Goal: Communication & Community: Share content

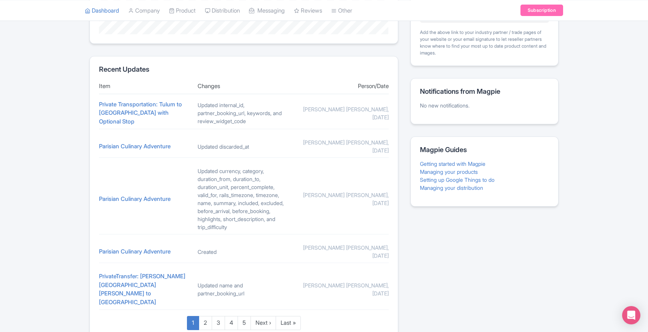
scroll to position [307, 0]
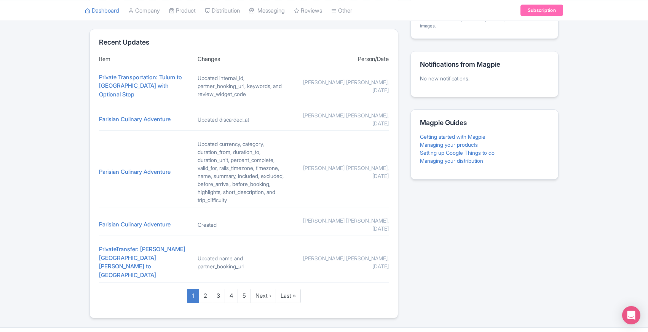
click at [49, 298] on div "Magpie recommends Respond to more reviews You currently have unresponded review…" at bounding box center [324, 41] width 648 height 553
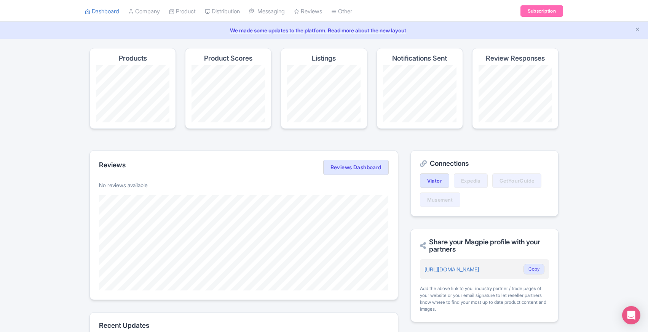
scroll to position [0, 0]
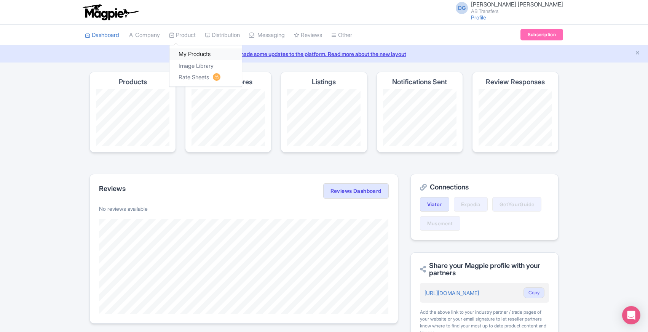
click at [200, 54] on link "My Products" at bounding box center [205, 54] width 72 height 12
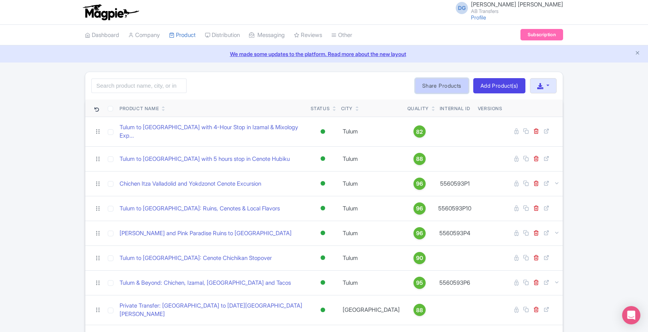
click at [433, 86] on link "Share Products" at bounding box center [442, 85] width 54 height 15
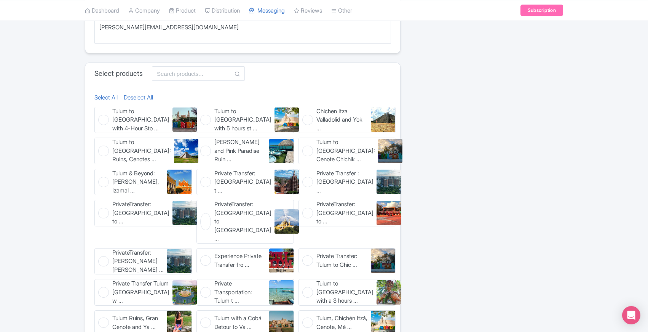
scroll to position [294, 0]
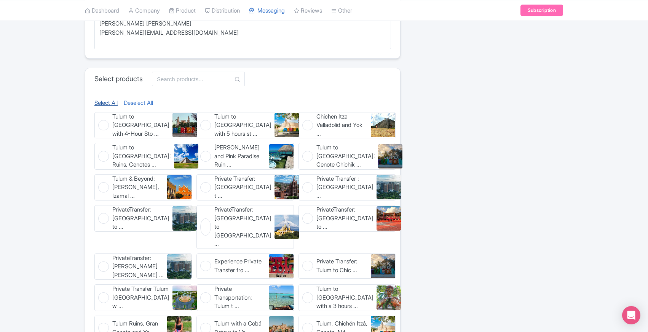
click at [101, 101] on link "Select All" at bounding box center [105, 103] width 23 height 9
checkbox input "true"
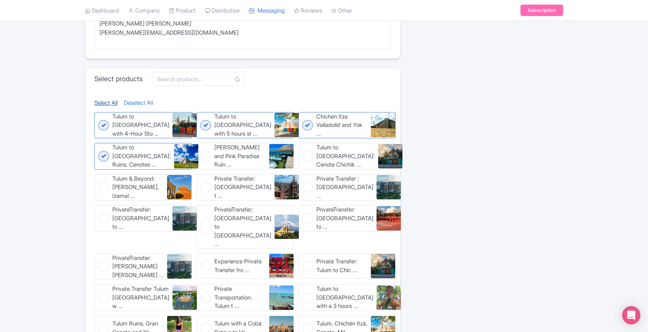
checkbox input "true"
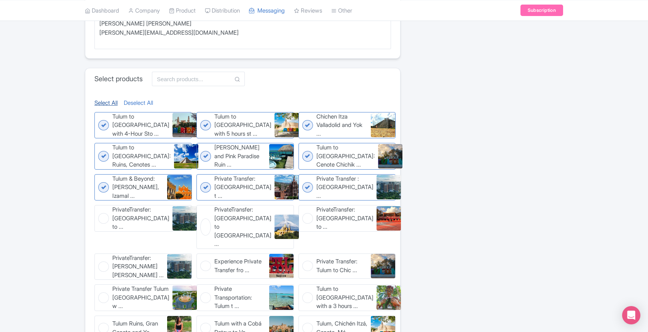
checkbox input "true"
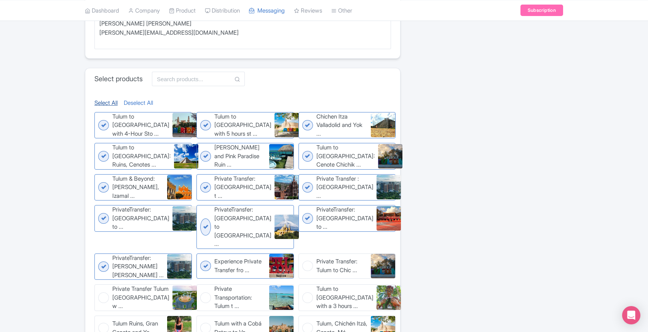
checkbox input "true"
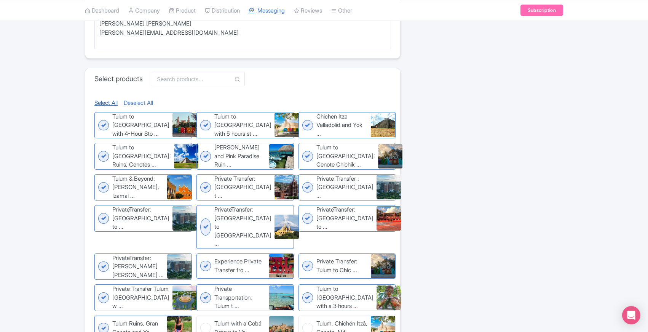
checkbox input "true"
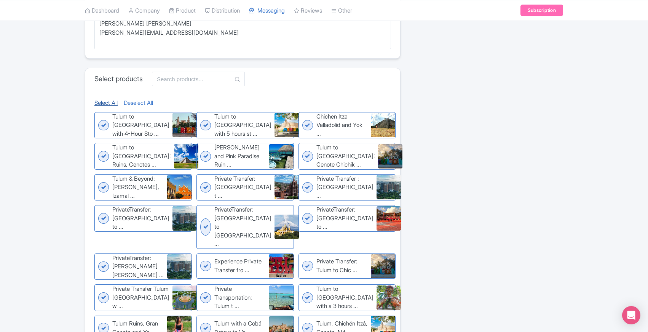
checkbox input "true"
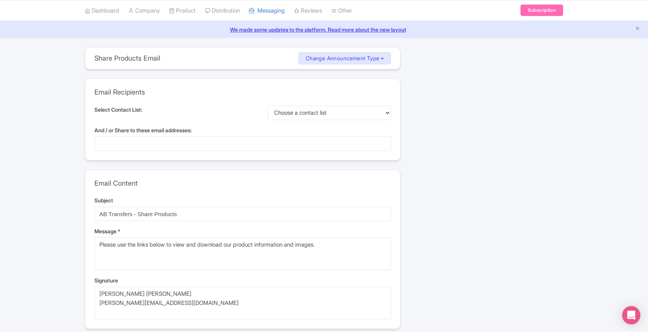
scroll to position [24, 0]
click at [326, 108] on select "Choose a contact list" at bounding box center [330, 113] width 124 height 14
click at [194, 144] on div at bounding box center [242, 144] width 297 height 14
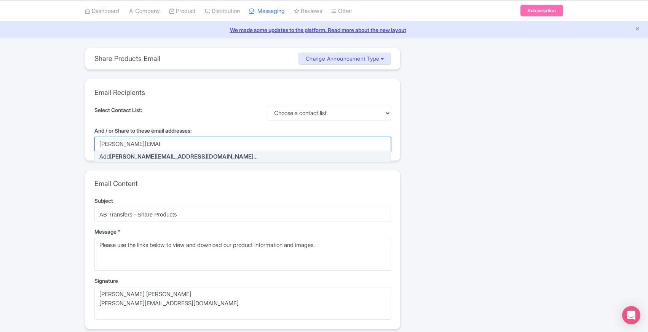
type input "[PERSON_NAME][EMAIL_ADDRESS][DOMAIN_NAME]"
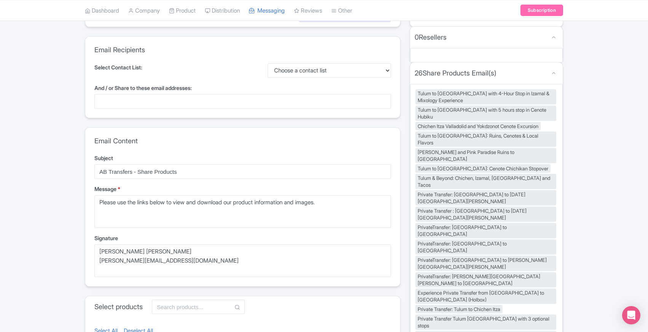
scroll to position [69, 0]
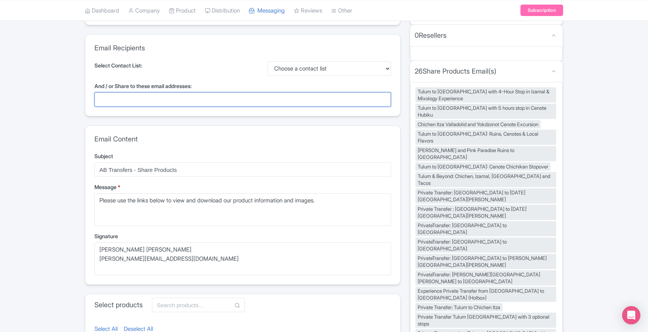
click at [143, 97] on div at bounding box center [242, 99] width 297 height 14
type input "[PERSON_NAME][EMAIL_ADDRESS][DOMAIN_NAME]"
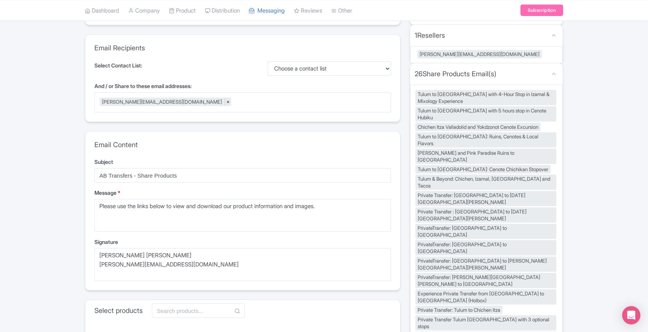
click at [62, 121] on div "share_products Share Products Email Change Announcement Type Share Products Pro…" at bounding box center [324, 330] width 648 height 654
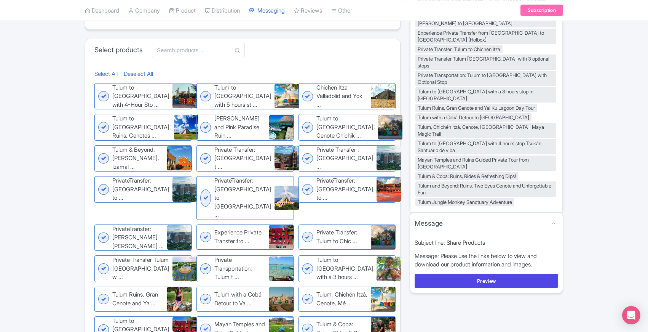
scroll to position [404, 0]
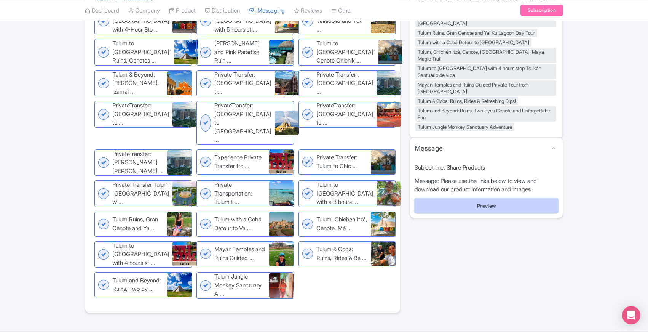
click at [487, 198] on button "Preview" at bounding box center [487, 205] width 144 height 14
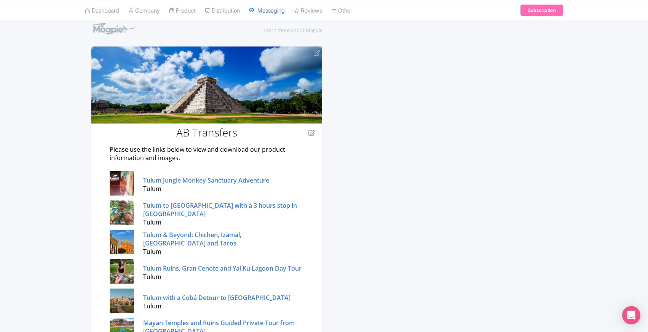
scroll to position [159, 0]
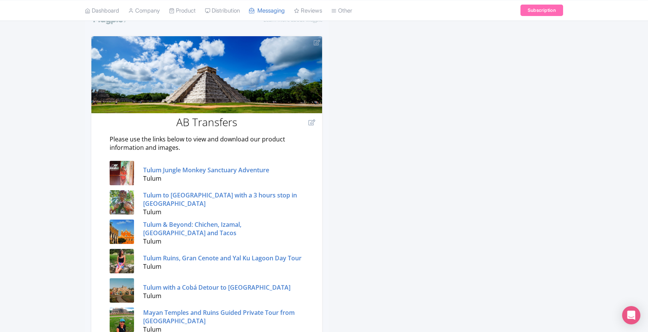
click at [50, 171] on div "← Edit Details Email Preview Send Email Add Attachments Add a Price sheet From …" at bounding box center [324, 335] width 648 height 846
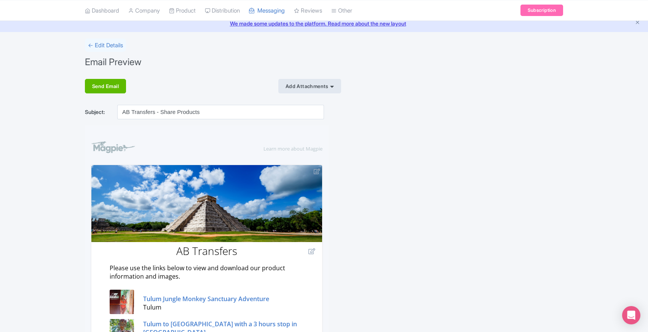
scroll to position [0, 0]
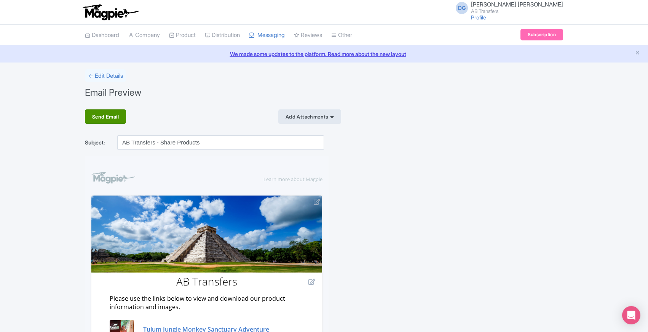
click at [96, 114] on div "Send Email" at bounding box center [105, 116] width 41 height 14
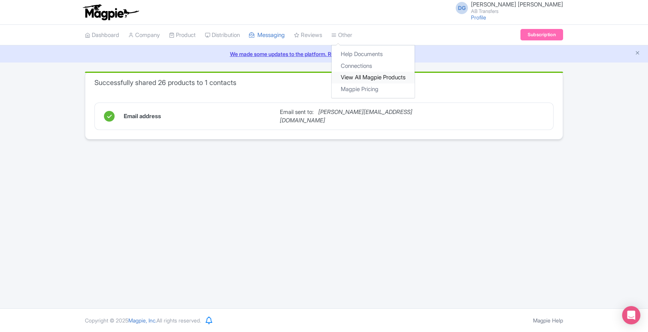
click at [375, 78] on link "View All Magpie Products" at bounding box center [373, 78] width 83 height 12
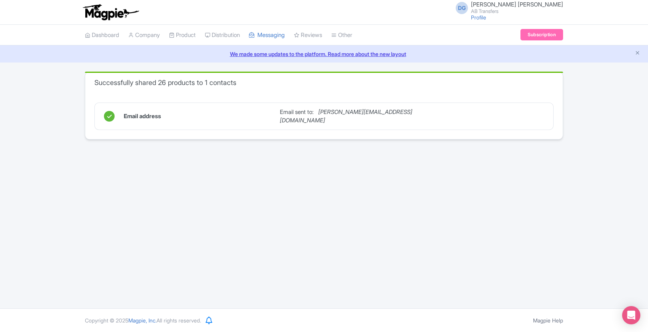
click at [56, 140] on div "DG Daniella Gabriela Munguia AB Transfers Profile Users Settings Sign out Dashb…" at bounding box center [324, 154] width 648 height 308
click at [148, 33] on link "Company" at bounding box center [144, 35] width 32 height 21
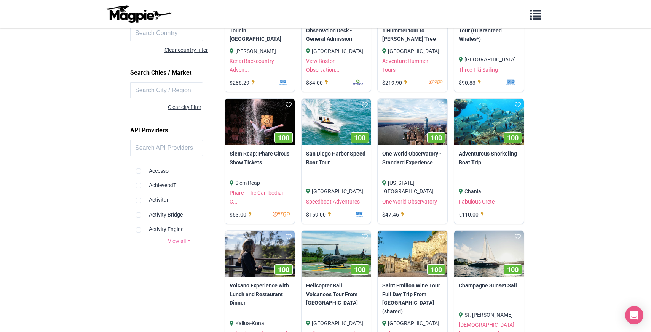
scroll to position [187, 0]
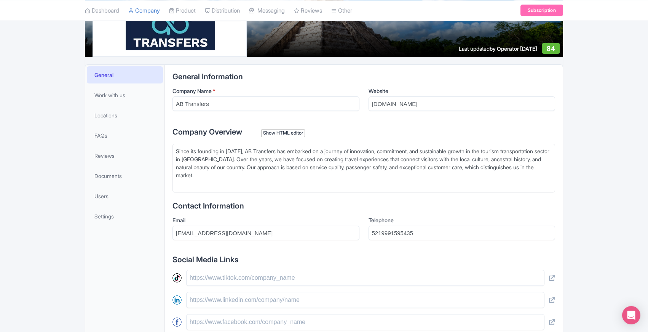
scroll to position [114, 0]
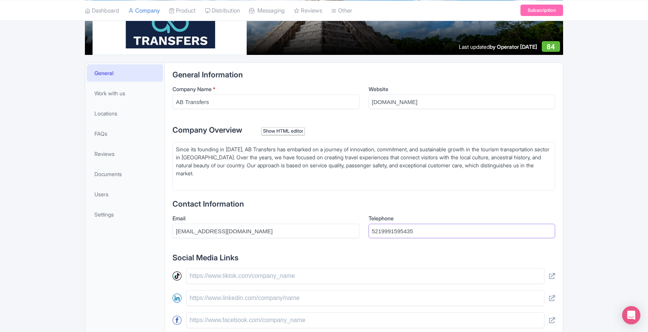
click at [373, 231] on input "5219991595435" at bounding box center [462, 231] width 187 height 14
type input "[PHONE_NUMBER]"
click at [129, 252] on div "General Work with us Locations FAQs Reviews Documents Users Settings" at bounding box center [125, 272] width 80 height 419
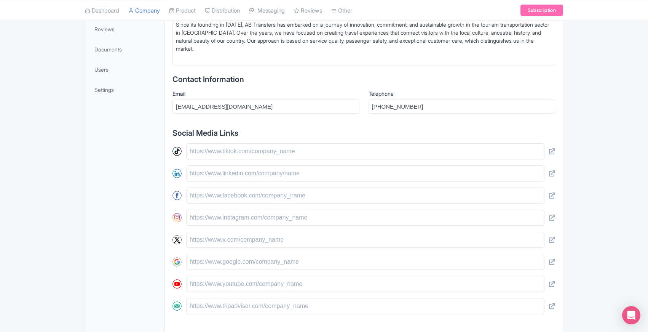
scroll to position [264, 0]
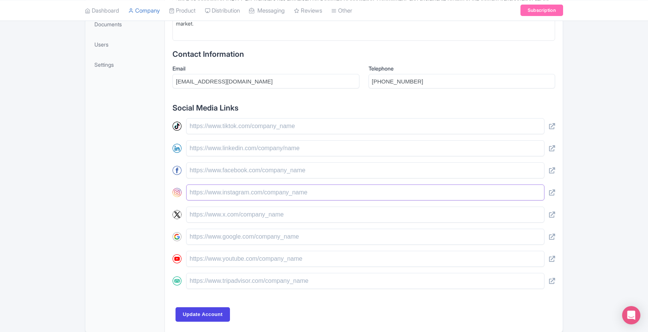
click at [254, 194] on input "text" at bounding box center [365, 192] width 358 height 16
paste input "[URL][DOMAIN_NAME]"
type input "[URL][DOMAIN_NAME]"
click at [125, 203] on div "General Work with us Locations FAQs Reviews Documents Users Settings" at bounding box center [125, 122] width 80 height 419
click at [211, 169] on input "text" at bounding box center [365, 170] width 358 height 16
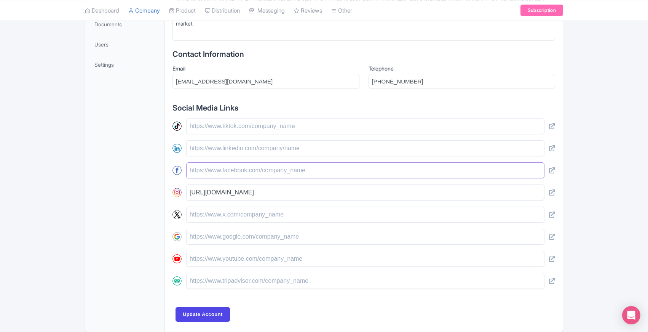
paste input "[URL][DOMAIN_NAME][CREDIT_CARD_NUMBER]"
type input "https://www.facebook.com/profile.php?id=61565555206810"
click at [125, 188] on div "General Work with us Locations FAQs Reviews Documents Users Settings" at bounding box center [125, 122] width 80 height 419
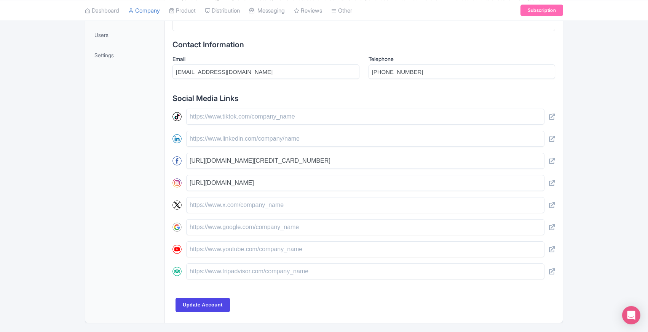
scroll to position [297, 0]
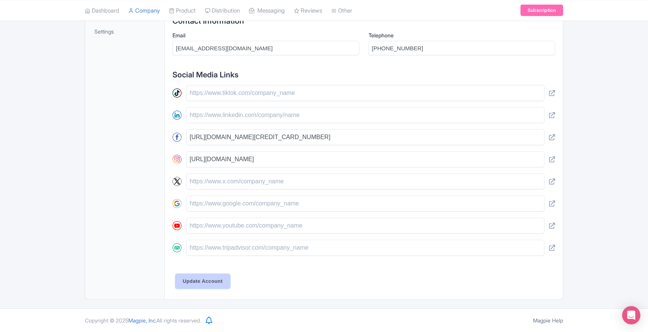
click at [193, 280] on input "Update Account" at bounding box center [203, 281] width 54 height 14
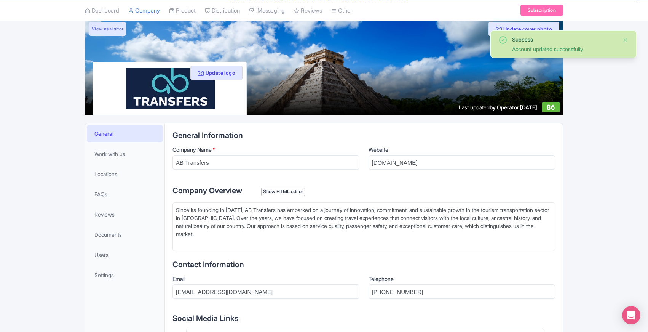
scroll to position [54, 0]
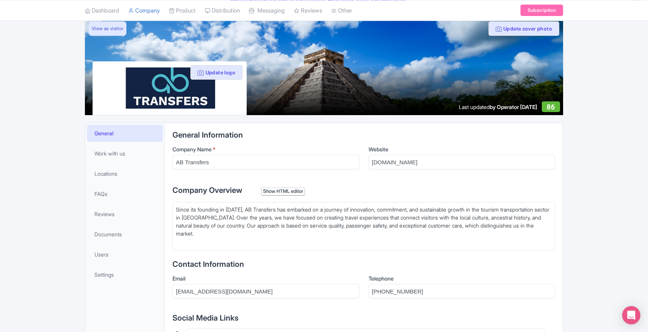
click at [80, 283] on div "Success Account updated successfully Update cover photo View as visitor Update …" at bounding box center [323, 280] width 487 height 524
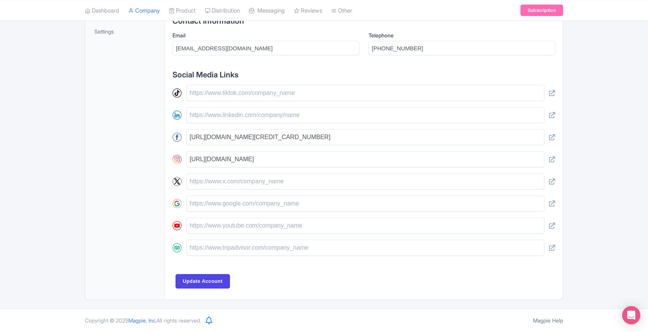
scroll to position [0, 0]
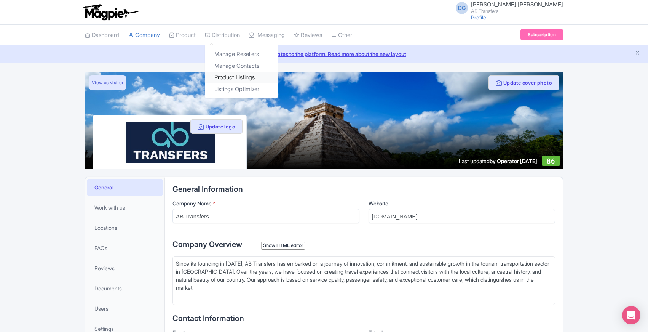
click at [220, 76] on link "Product Listings" at bounding box center [241, 78] width 72 height 12
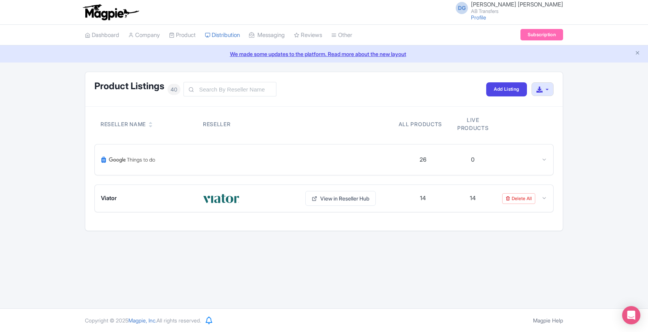
click at [51, 257] on div "DG Daniella Gabriela Munguia AB Transfers Profile Users Settings Sign out Dashb…" at bounding box center [324, 154] width 648 height 308
click at [48, 240] on div "DG Daniella Gabriela Munguia AB Transfers Profile Users Settings Sign out Dashb…" at bounding box center [324, 154] width 648 height 308
click at [43, 228] on div "Product Listings 40 Add Listing Download All Listings Reseller Name Reseller Al…" at bounding box center [324, 151] width 648 height 159
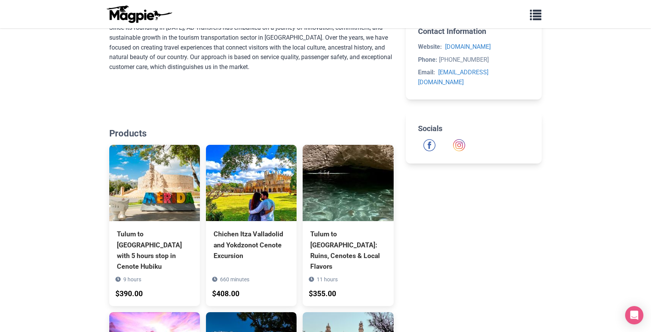
scroll to position [268, 0]
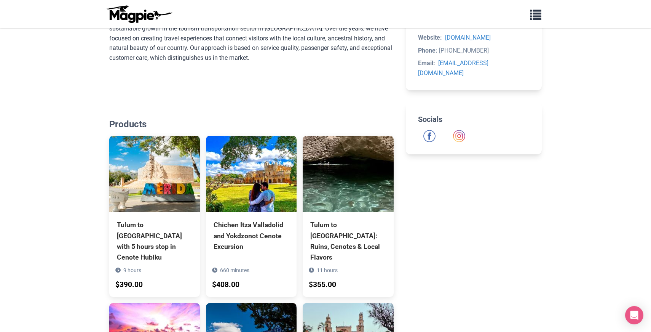
click at [56, 209] on body "Problems we solve Products Content Management and Distribution Magpie for Resel…" at bounding box center [325, 175] width 651 height 886
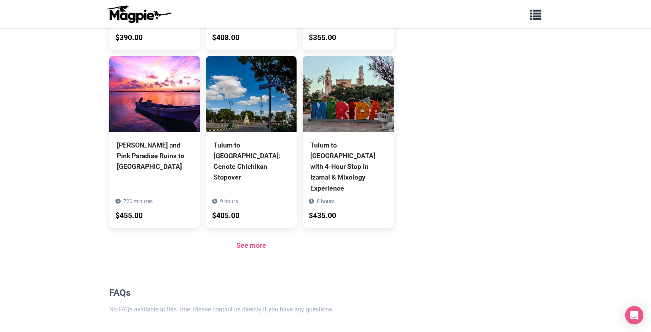
scroll to position [516, 0]
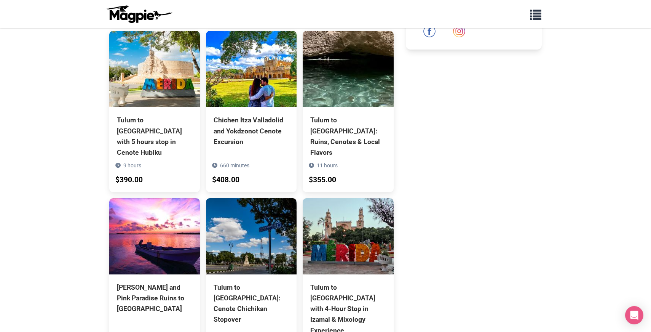
scroll to position [342, 0]
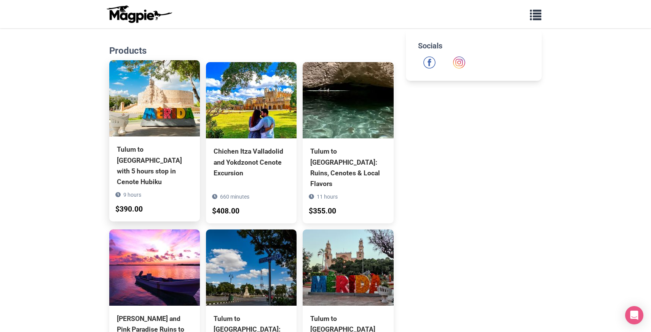
click at [131, 135] on img at bounding box center [154, 98] width 91 height 76
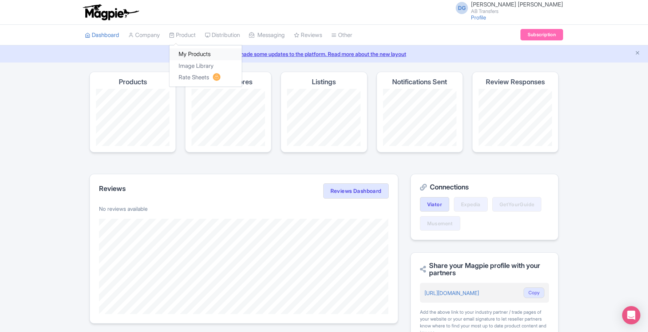
click at [190, 53] on link "My Products" at bounding box center [205, 54] width 72 height 12
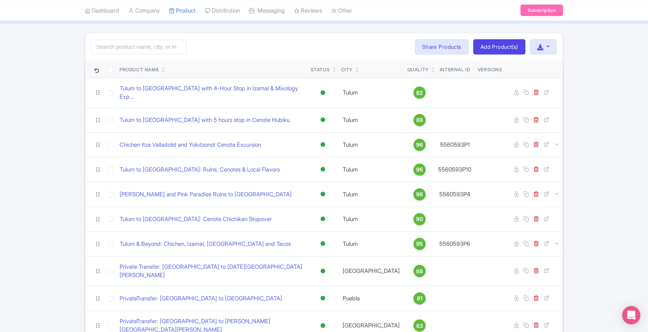
scroll to position [40, 0]
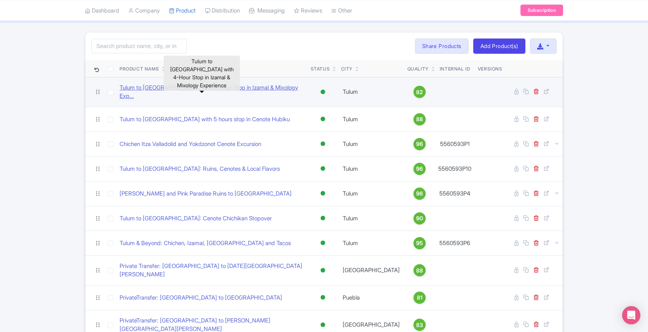
click at [173, 90] on link "Tulum to [GEOGRAPHIC_DATA] with 4-Hour Stop in Izamal & Mixology Exp..." at bounding box center [212, 91] width 185 height 17
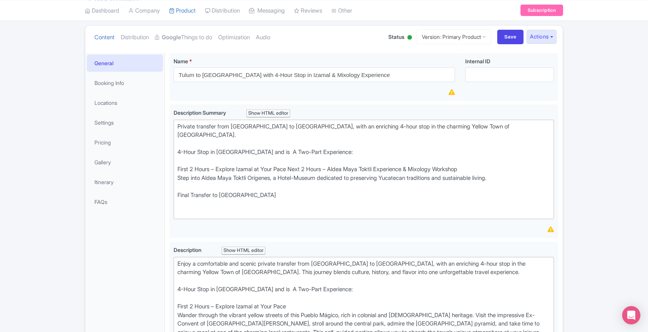
scroll to position [81, 0]
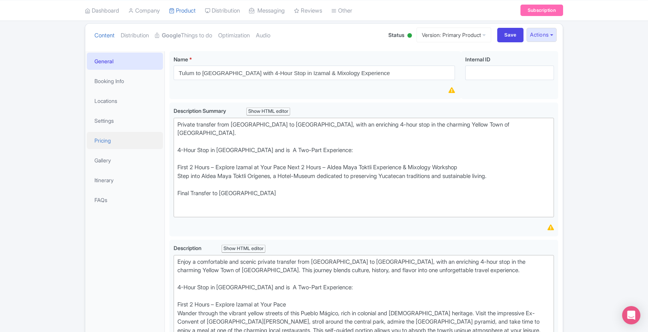
click at [105, 142] on link "Pricing" at bounding box center [125, 140] width 76 height 17
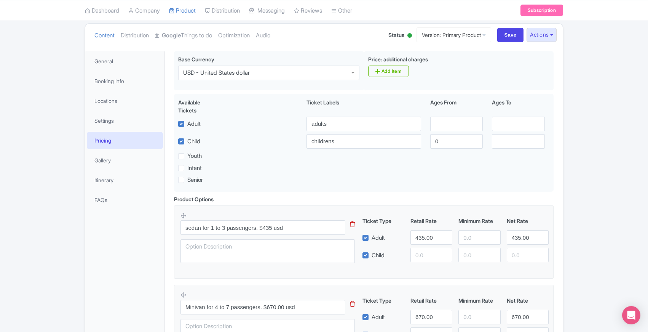
click at [44, 176] on div "← Back to Products Tulum to [GEOGRAPHIC_DATA] with 4-Hour Stop in Izamal & Mixo…" at bounding box center [324, 239] width 648 height 499
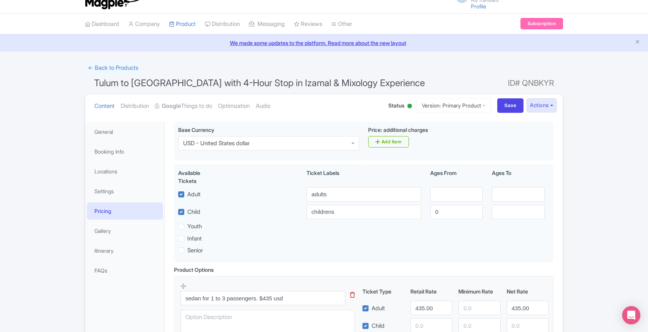
scroll to position [0, 0]
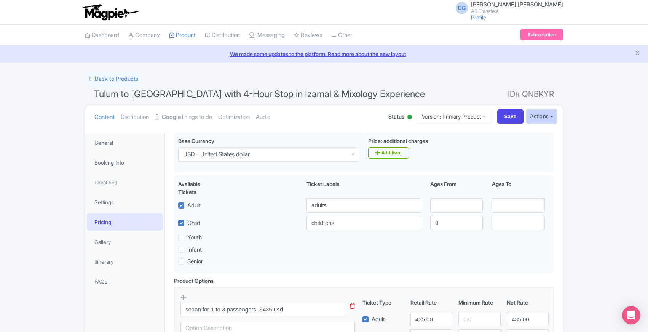
click at [553, 118] on button "Actions" at bounding box center [542, 116] width 30 height 14
click at [55, 234] on div "← Back to Products Tulum to [GEOGRAPHIC_DATA] with 4-Hour Stop in Izamal & Mixo…" at bounding box center [324, 321] width 648 height 499
click at [43, 327] on div "← Back to Products Tulum to [GEOGRAPHIC_DATA] with 4-Hour Stop in Izamal & Mixo…" at bounding box center [324, 321] width 648 height 499
click at [96, 94] on span "Tulum to [GEOGRAPHIC_DATA] with 4-Hour Stop in Izamal & Mixology Experience" at bounding box center [259, 93] width 331 height 11
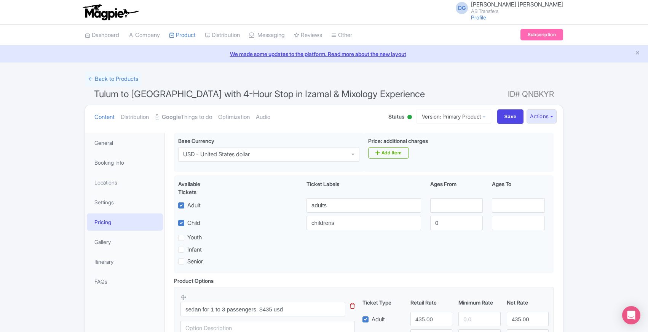
click at [97, 94] on span "Tulum to [GEOGRAPHIC_DATA] with 4-Hour Stop in Izamal & Mixology Experience" at bounding box center [259, 93] width 331 height 11
